Goal: Task Accomplishment & Management: Complete application form

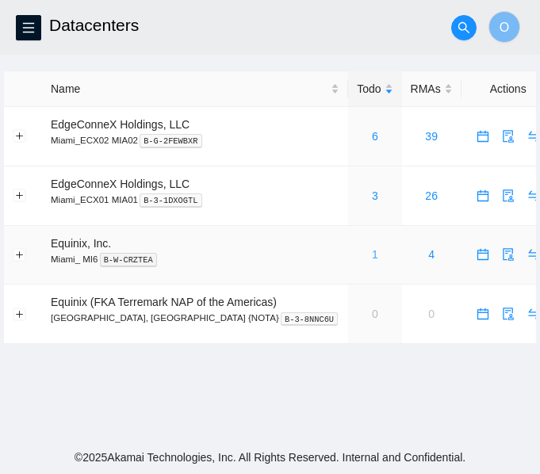
click at [372, 254] on link "1" at bounding box center [375, 254] width 6 height 13
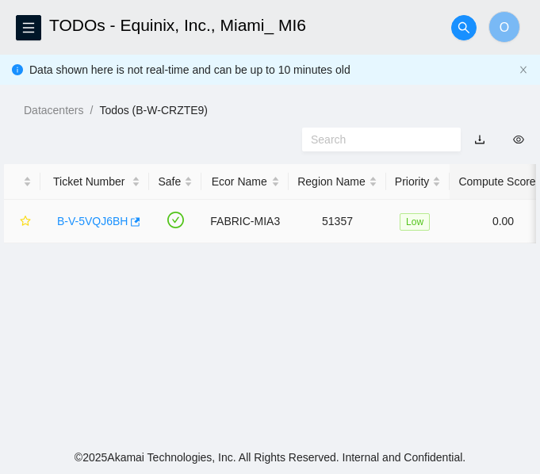
click at [95, 212] on div "B-V-5VQJ6BH" at bounding box center [94, 221] width 91 height 25
click at [109, 217] on link "B-V-5VQJ6BH" at bounding box center [92, 221] width 71 height 13
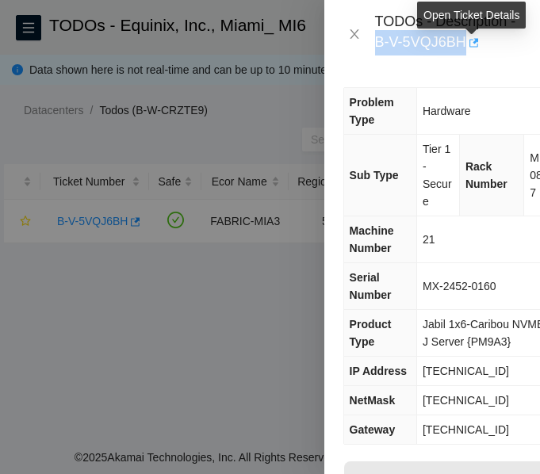
drag, startPoint x: 377, startPoint y: 41, endPoint x: 468, endPoint y: 40, distance: 90.4
click at [468, 40] on div "TODOs - Description - B-V-5VQJ6BH" at bounding box center [448, 34] width 146 height 43
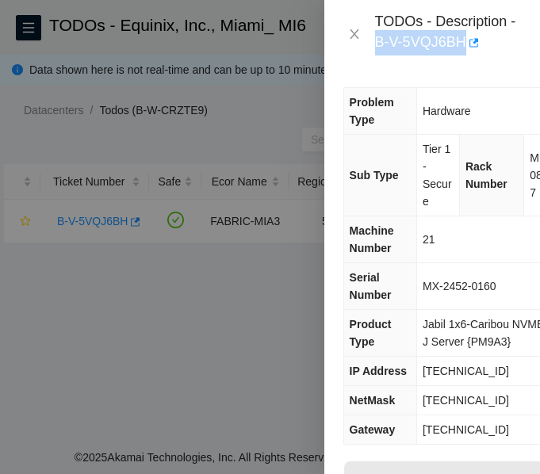
copy div "B-V-5VQJ6BH"
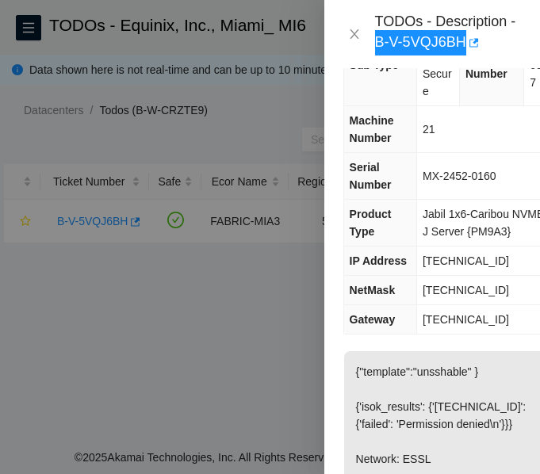
scroll to position [317, 0]
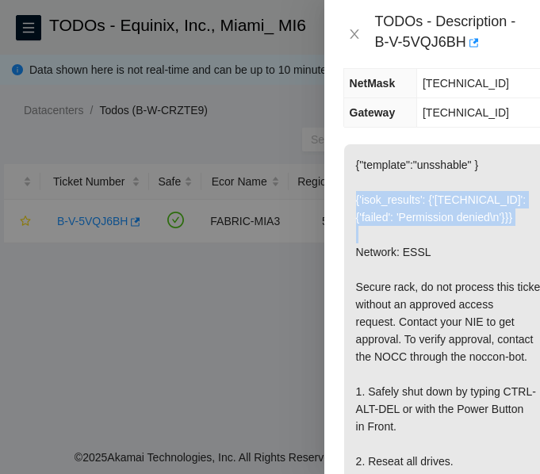
drag, startPoint x: 353, startPoint y: 199, endPoint x: 522, endPoint y: 236, distance: 172.9
click at [522, 235] on p "{"template":"unsshable" } {'isok_results': {'23.200.165.216': {'failed': 'Permi…" at bounding box center [451, 400] width 214 height 512
copy p "{'isok_results': {'23.200.165.216': {'failed': 'Permission denied\n'}}}"
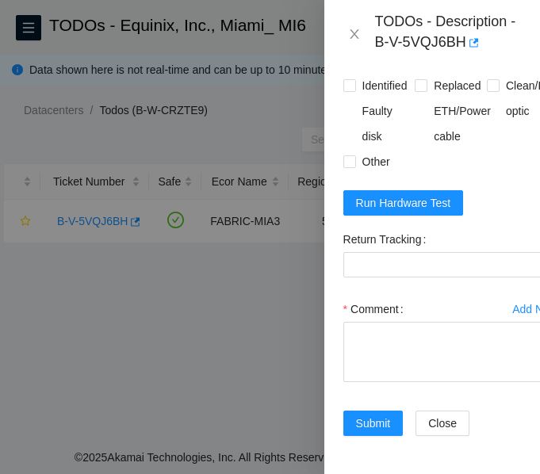
scroll to position [1211, 0]
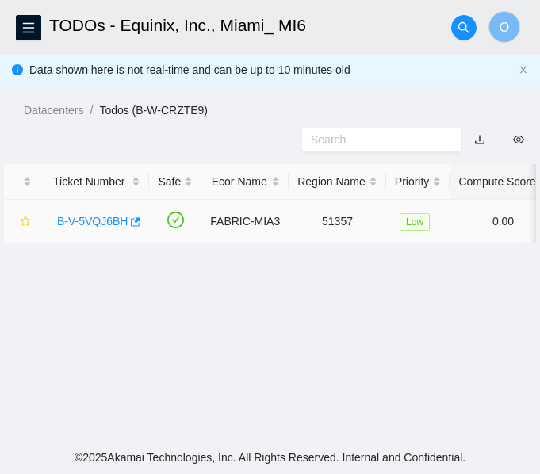
click at [100, 220] on link "B-V-5VQJ6BH" at bounding box center [92, 221] width 71 height 13
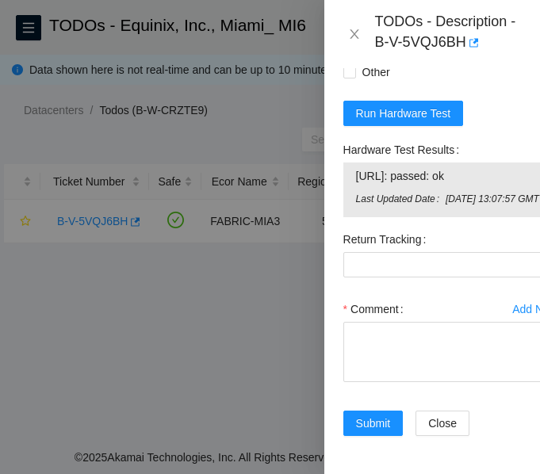
scroll to position [1315, 0]
drag, startPoint x: 358, startPoint y: 136, endPoint x: 488, endPoint y: 140, distance: 130.1
click at [488, 167] on span "23.200.165.216: passed: ok" at bounding box center [451, 175] width 190 height 17
copy span "23.200.165.216: passed: ok"
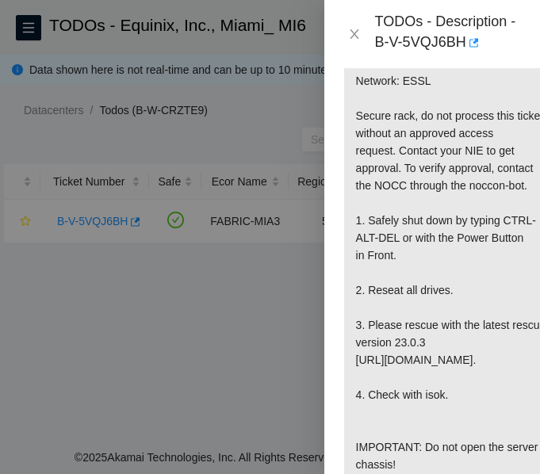
scroll to position [492, 0]
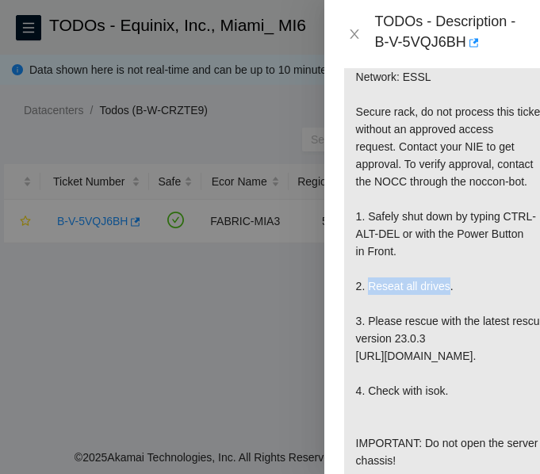
drag, startPoint x: 368, startPoint y: 285, endPoint x: 446, endPoint y: 289, distance: 77.8
click at [446, 289] on p "{"template":"unsshable" } {'isok_results': {'[TECHNICAL_ID]': {'failed': 'Permi…" at bounding box center [451, 225] width 214 height 512
copy p "Reseat all drives"
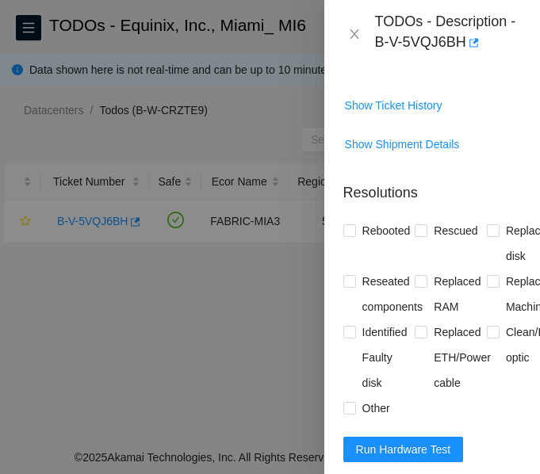
scroll to position [906, 0]
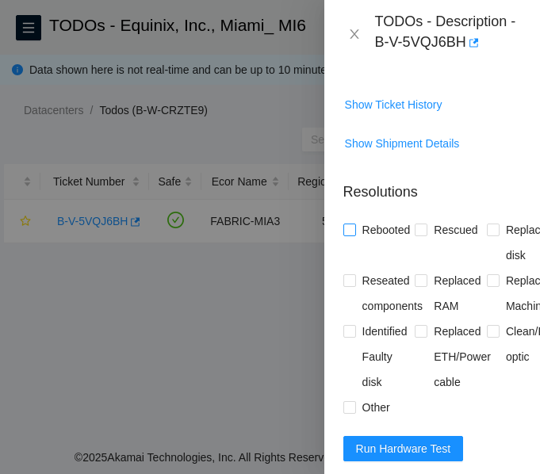
click at [349, 235] on input "Rebooted" at bounding box center [348, 229] width 11 height 11
checkbox input "true"
click at [420, 235] on input "Rescued" at bounding box center [420, 229] width 11 height 11
checkbox input "true"
click at [343, 285] on input "Reseated components" at bounding box center [348, 279] width 11 height 11
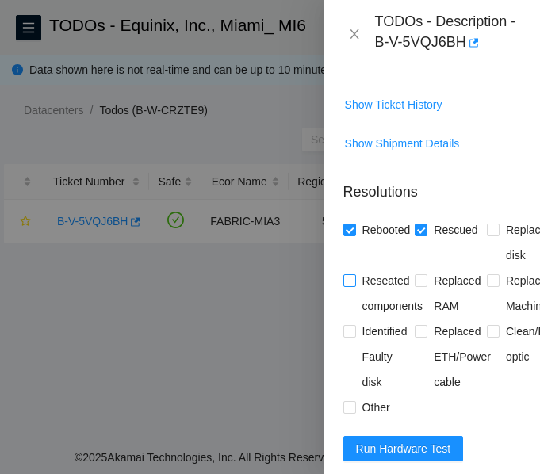
checkbox input "true"
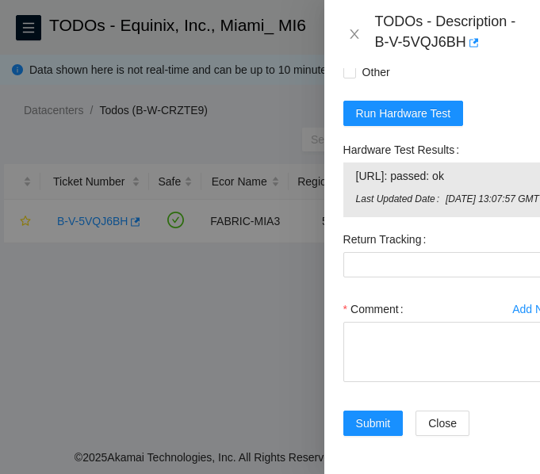
scroll to position [1315, 0]
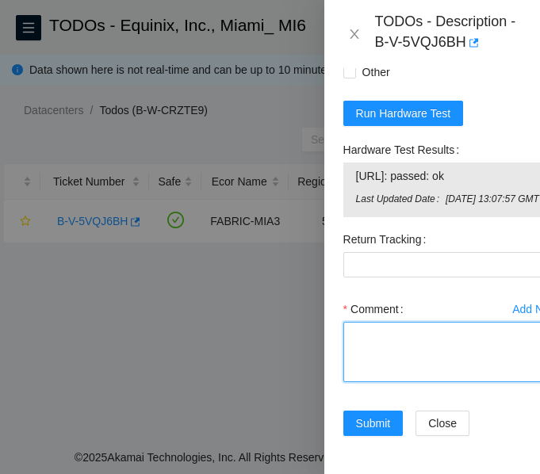
click at [400, 322] on textarea "Comment" at bounding box center [451, 352] width 216 height 60
paste textarea "Secure Rack Access request: B-V-5VU7MZL NOCC agent unlocked rids: logn@akamai.c…"
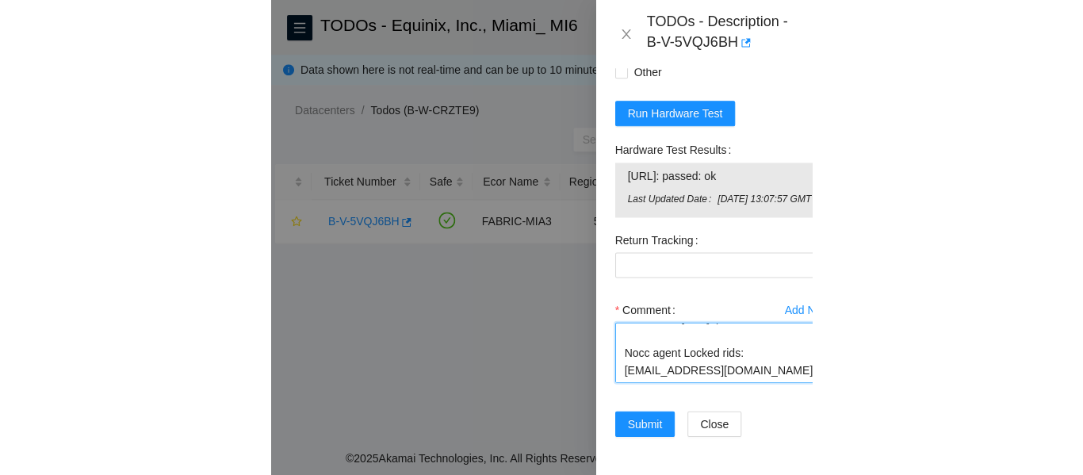
scroll to position [436, 0]
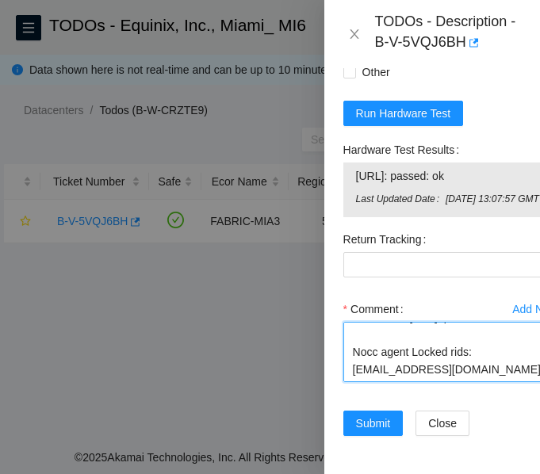
drag, startPoint x: 400, startPoint y: 322, endPoint x: 476, endPoint y: 351, distance: 80.8
click at [476, 351] on textarea "Secure Rack Access request: B-V-5VU7MZL NOCC agent unlocked rids: logn@akamai.c…" at bounding box center [451, 352] width 216 height 60
type textarea "Secure Rack Access request: B-V-5VU7MZL NOCC agent unlocked rids: logn@akamai.c…"
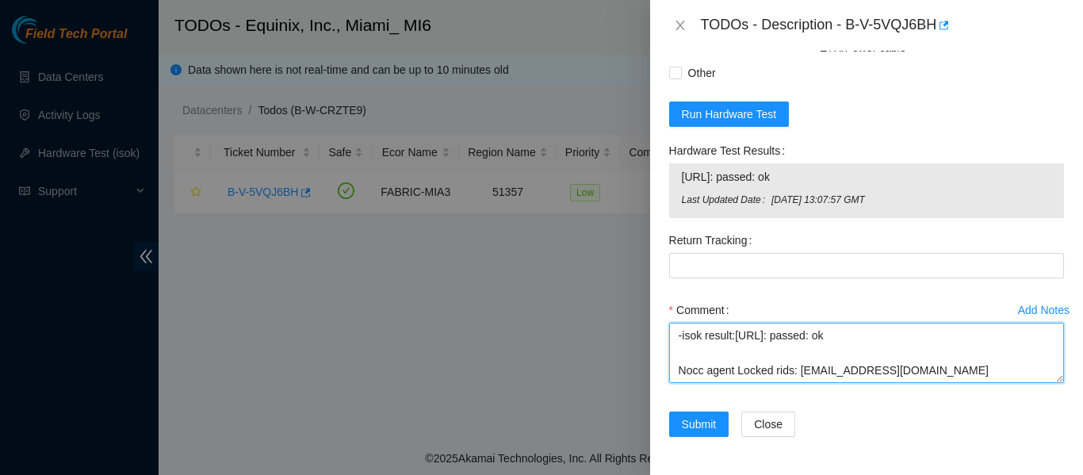
scroll to position [963, 0]
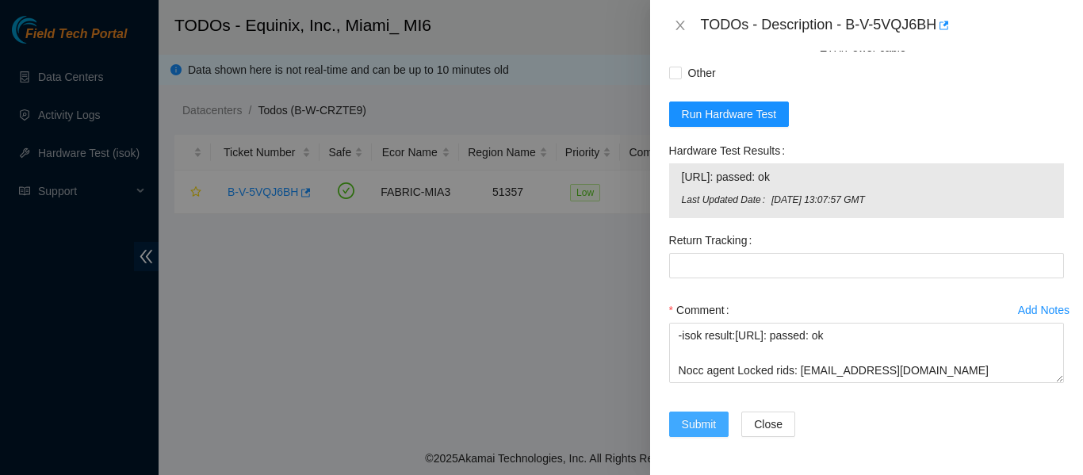
click at [539, 431] on span "Submit" at bounding box center [699, 423] width 35 height 17
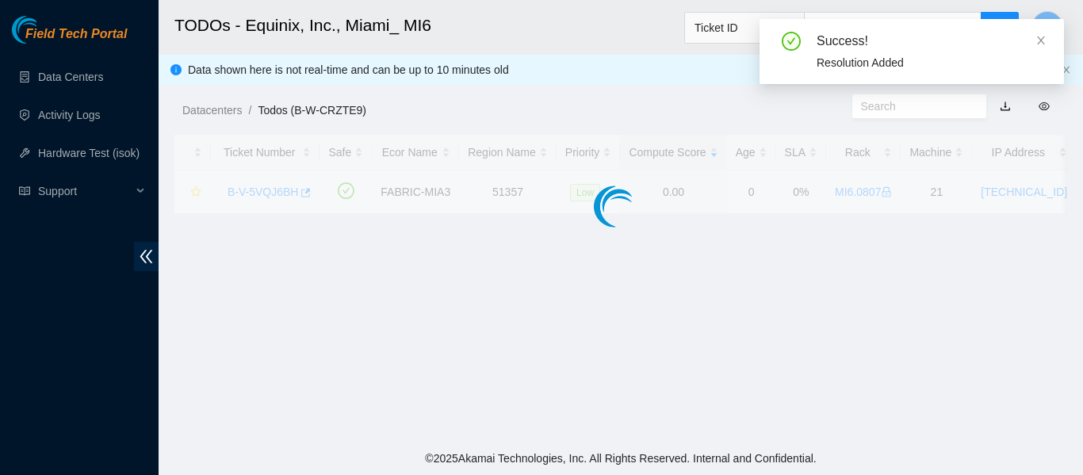
scroll to position [513, 0]
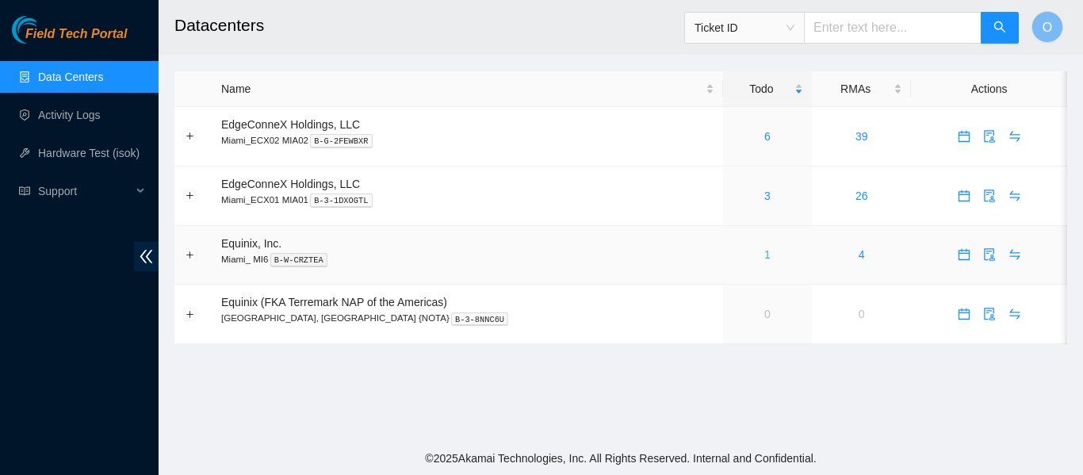
click at [764, 258] on link "1" at bounding box center [767, 254] width 6 height 13
click at [764, 199] on link "3" at bounding box center [767, 195] width 6 height 13
